Goal: Use online tool/utility: Utilize a website feature to perform a specific function

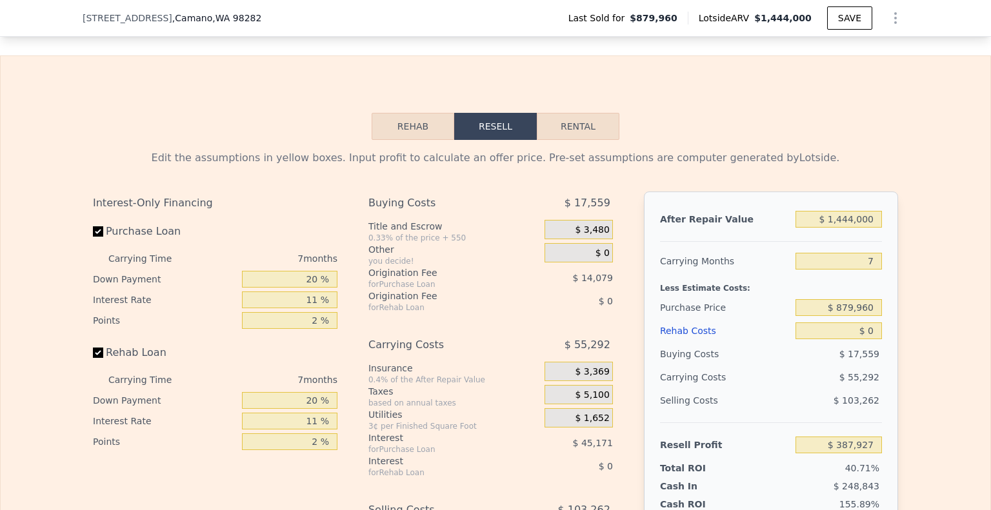
scroll to position [1885, 0]
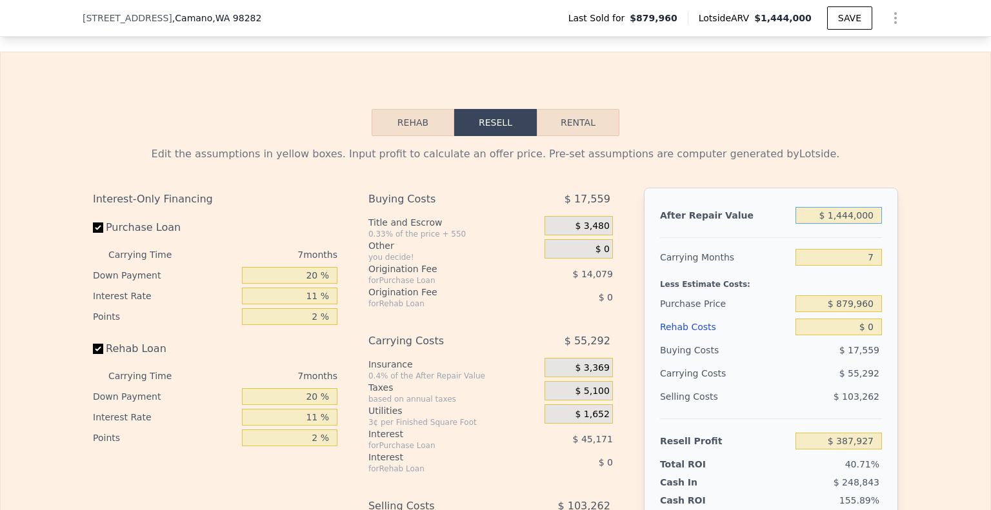
drag, startPoint x: 869, startPoint y: 219, endPoint x: 740, endPoint y: 245, distance: 131.5
click at [740, 245] on div "After Repair Value $ 1,444,000 Carrying Months 7 Less Estimate Costs: Purchase …" at bounding box center [771, 367] width 254 height 359
click at [864, 224] on input "$ 1,444,000" at bounding box center [838, 215] width 86 height 17
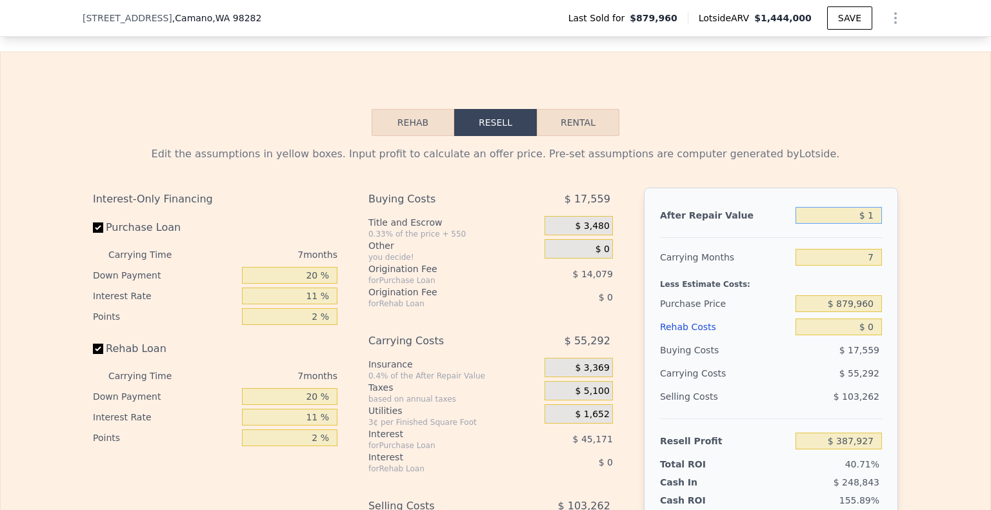
type input "$ 12"
type input "-$ 949,980"
type input "$ 125"
type input "-$ 949,875"
type input "$ 125,000"
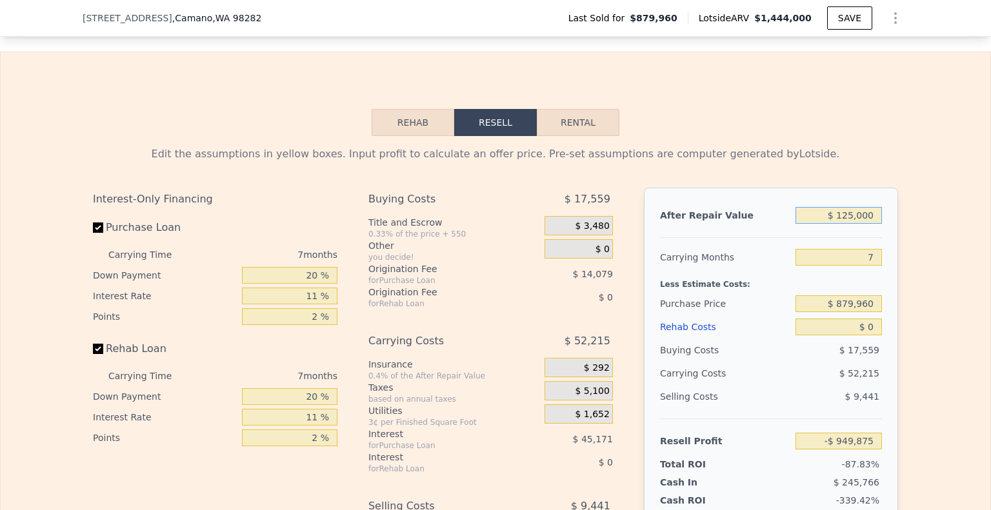
type input "-$ 834,175"
type input "$ 1,250,000"
type input "$ 208,178"
type input "$ 1,250,000"
click at [872, 261] on input "7" at bounding box center [838, 257] width 86 height 17
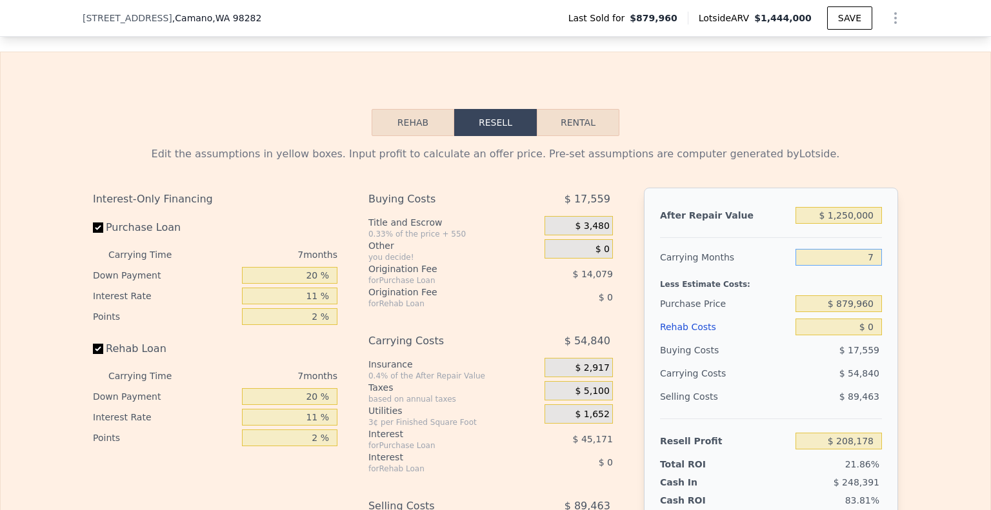
click at [872, 261] on input "7" at bounding box center [838, 257] width 86 height 17
type input "6"
type input "$ 216,013"
type input "6"
drag, startPoint x: 875, startPoint y: 309, endPoint x: 746, endPoint y: 295, distance: 129.8
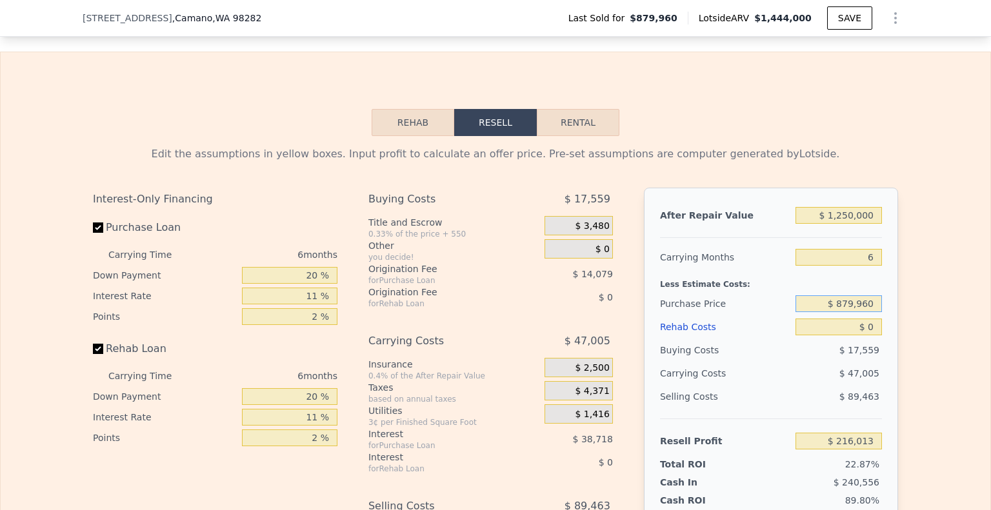
click at [746, 295] on div "After Repair Value $ 1,250,000 Carrying Months 6 Less Estimate Costs: Purchase …" at bounding box center [771, 367] width 254 height 359
type input "$ 975,000"
click at [766, 338] on div "Rehab Costs" at bounding box center [725, 326] width 130 height 23
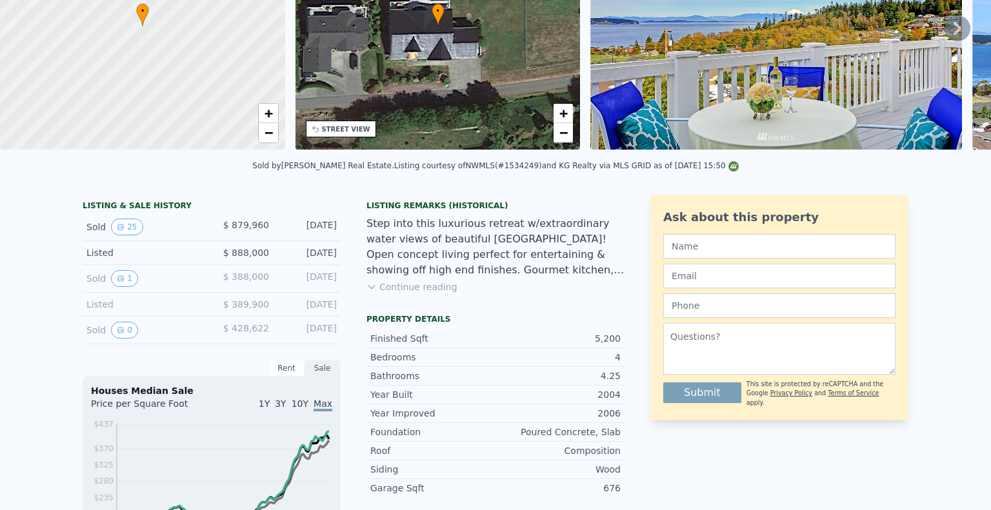
scroll to position [0, 0]
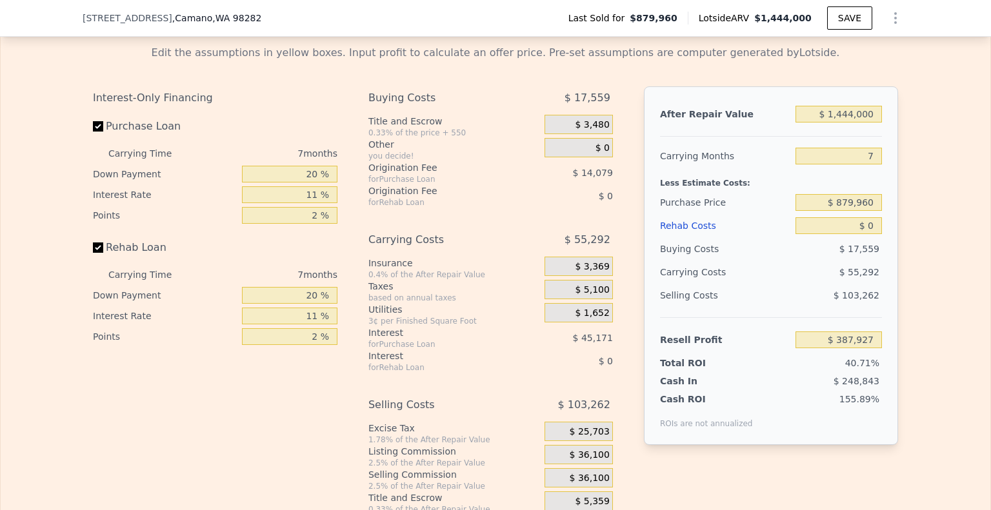
scroll to position [1986, 0]
drag, startPoint x: 871, startPoint y: 117, endPoint x: 750, endPoint y: 140, distance: 123.3
click at [750, 140] on div "After Repair Value $ 1,444,000 Carrying Months 7 Less Estimate Costs: Purchase …" at bounding box center [771, 265] width 254 height 359
type input "$ 1"
type input "-$ 949,991"
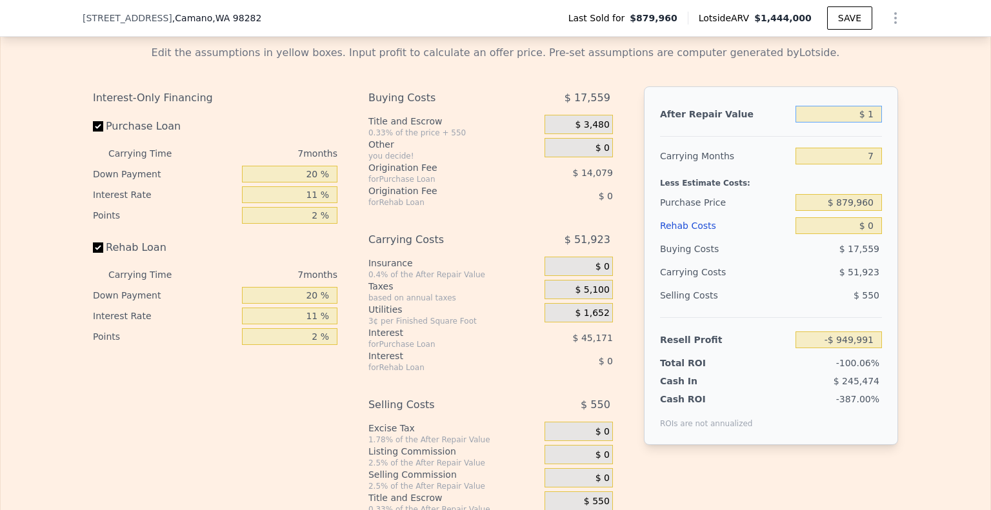
type input "$ 12"
type input "-$ 949,980"
type input "$ 125"
type input "-$ 949,875"
type input "$ 125,000"
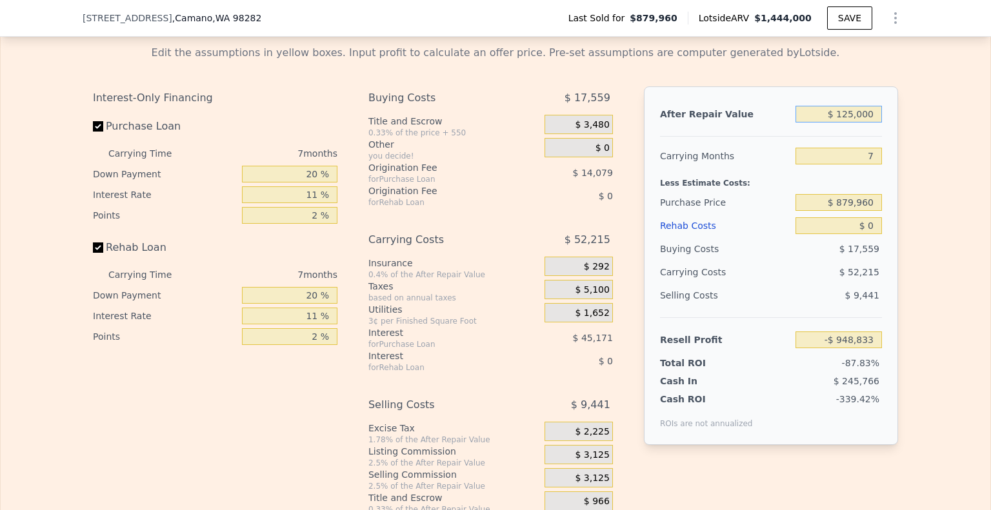
type input "-$ 834,175"
type input "$ 1,250,000"
type input "$ 208,178"
type input "$ 1,250,000"
click at [872, 162] on input "7" at bounding box center [838, 156] width 86 height 17
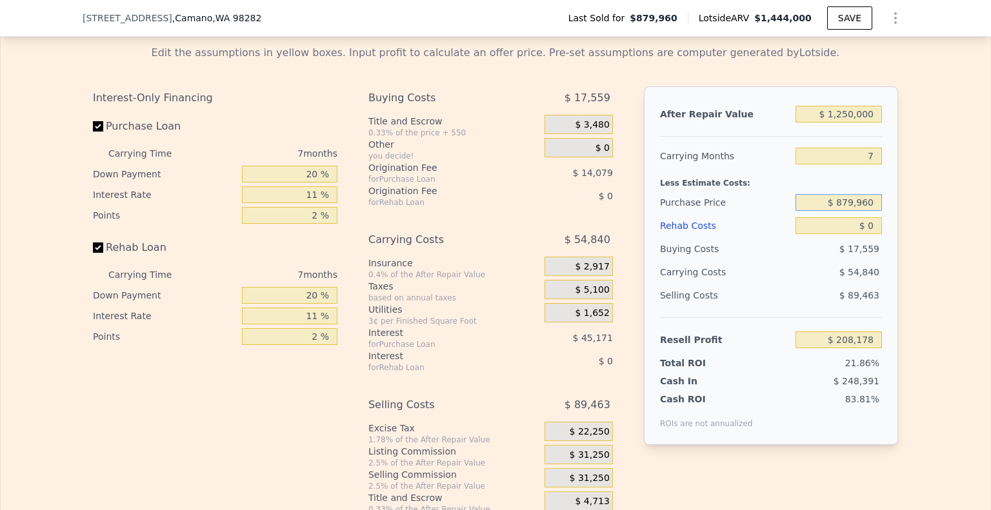
click at [872, 202] on input "$ 879,960" at bounding box center [838, 202] width 86 height 17
drag, startPoint x: 873, startPoint y: 210, endPoint x: 751, endPoint y: 204, distance: 122.1
click at [751, 204] on div "Purchase Price $ 879,960" at bounding box center [771, 202] width 222 height 23
type input "$ 975,000"
click at [767, 278] on div "$ 54,840" at bounding box center [814, 272] width 136 height 23
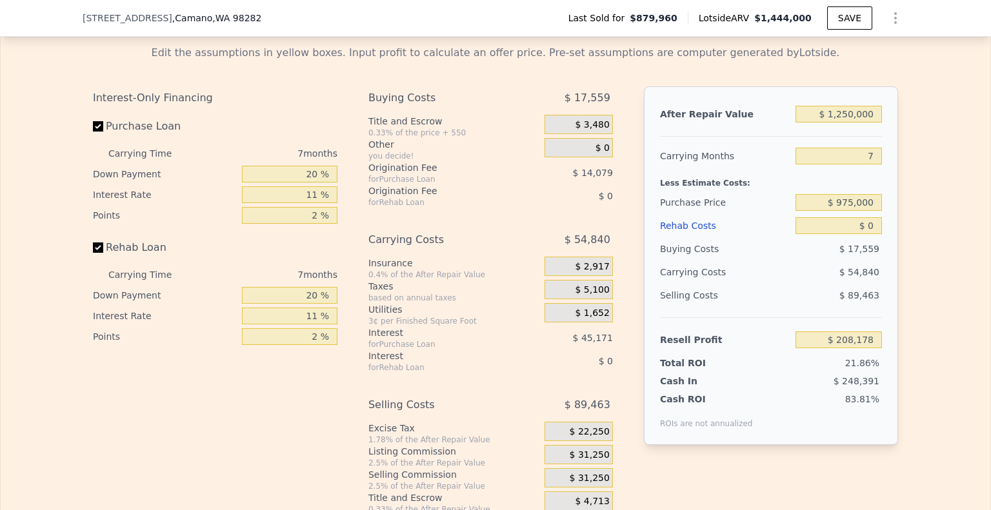
type input "$ 106,421"
type input "$ 1,444,000"
type input "$ 387,927"
